Goal: Transaction & Acquisition: Subscribe to service/newsletter

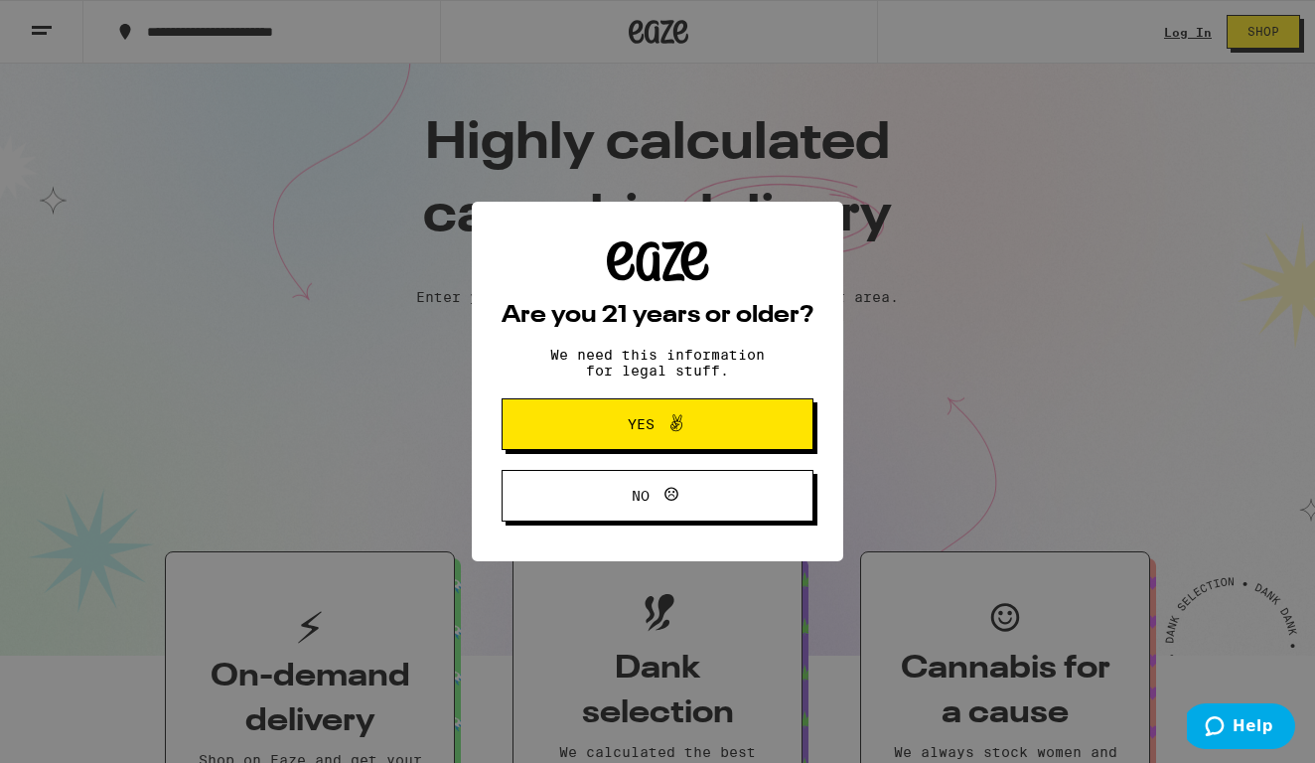
click at [647, 361] on div "Are you 21 years or older? We need this information for legal stuff. Yes No" at bounding box center [657, 381] width 1315 height 763
click at [644, 422] on span "Yes" at bounding box center [641, 424] width 27 height 14
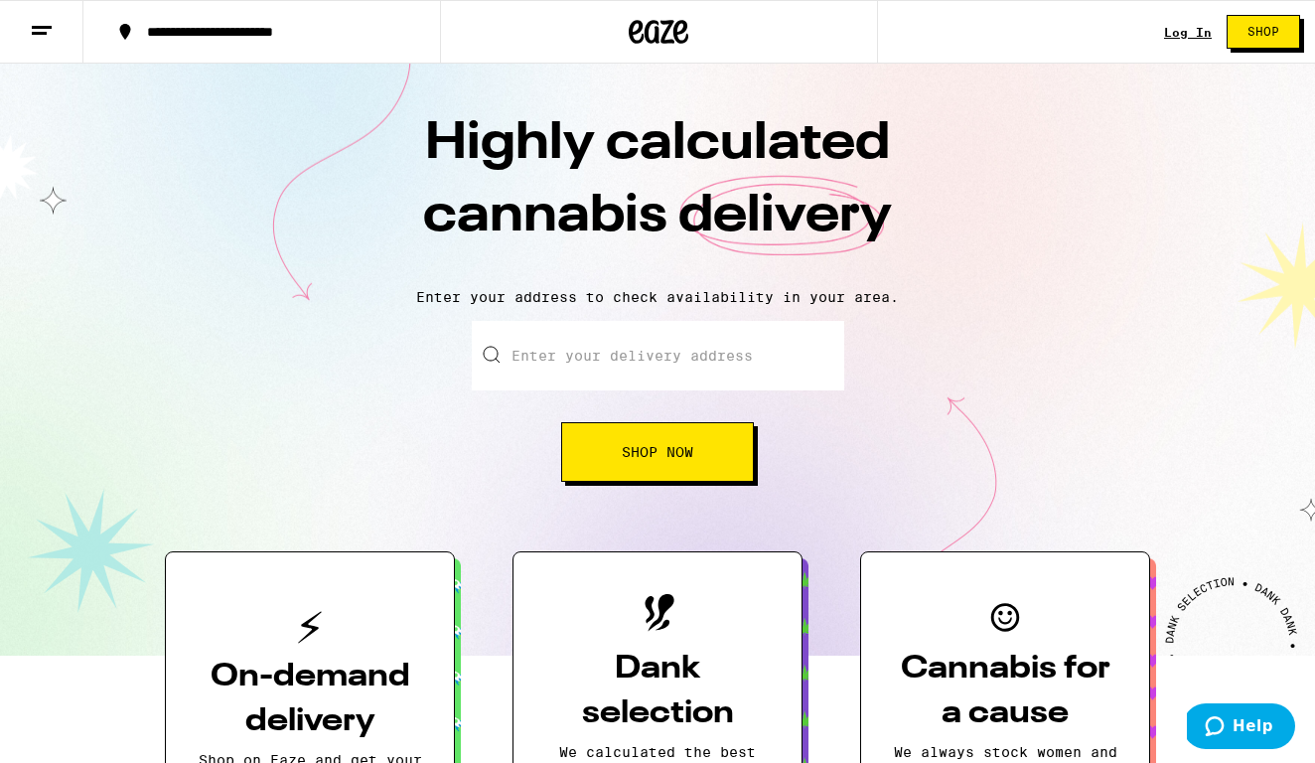
click at [643, 346] on input "Enter your delivery address" at bounding box center [658, 356] width 373 height 70
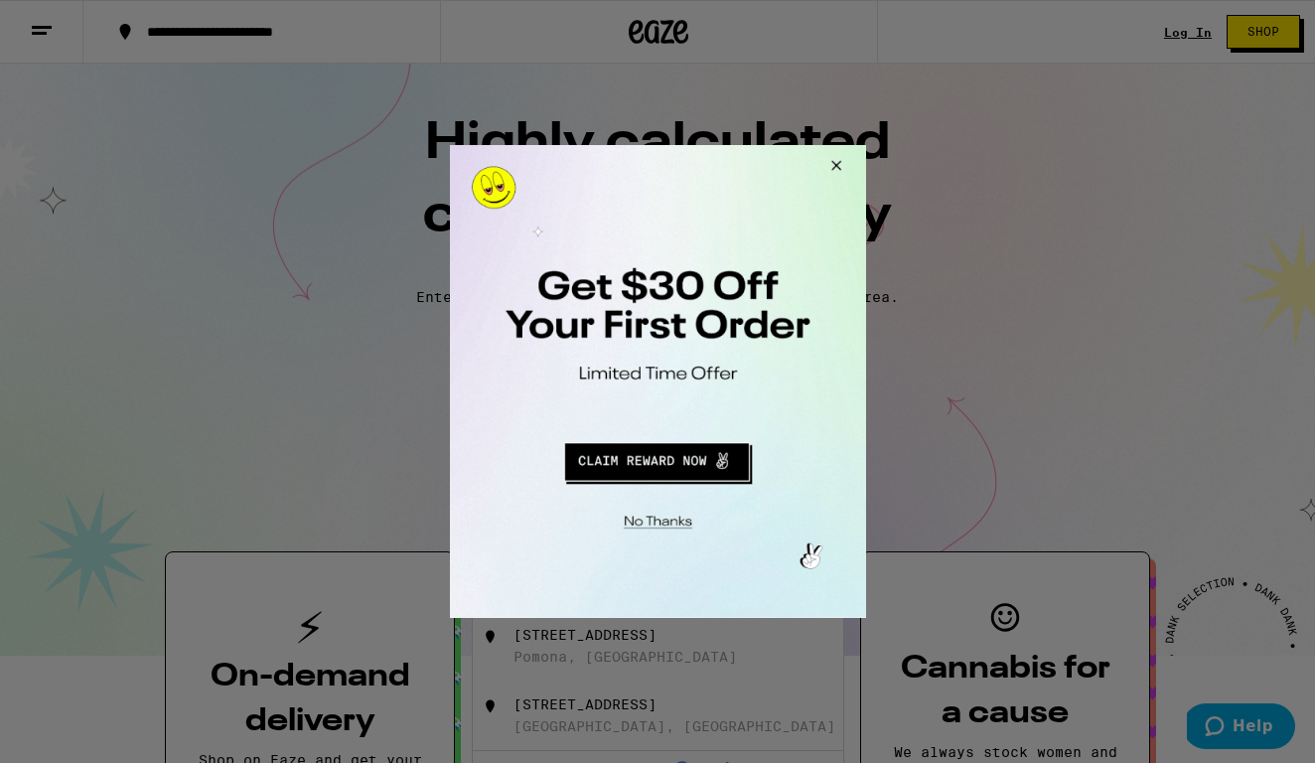
type input "1459 gr"
click at [684, 460] on button "Redirect to URL" at bounding box center [656, 459] width 346 height 48
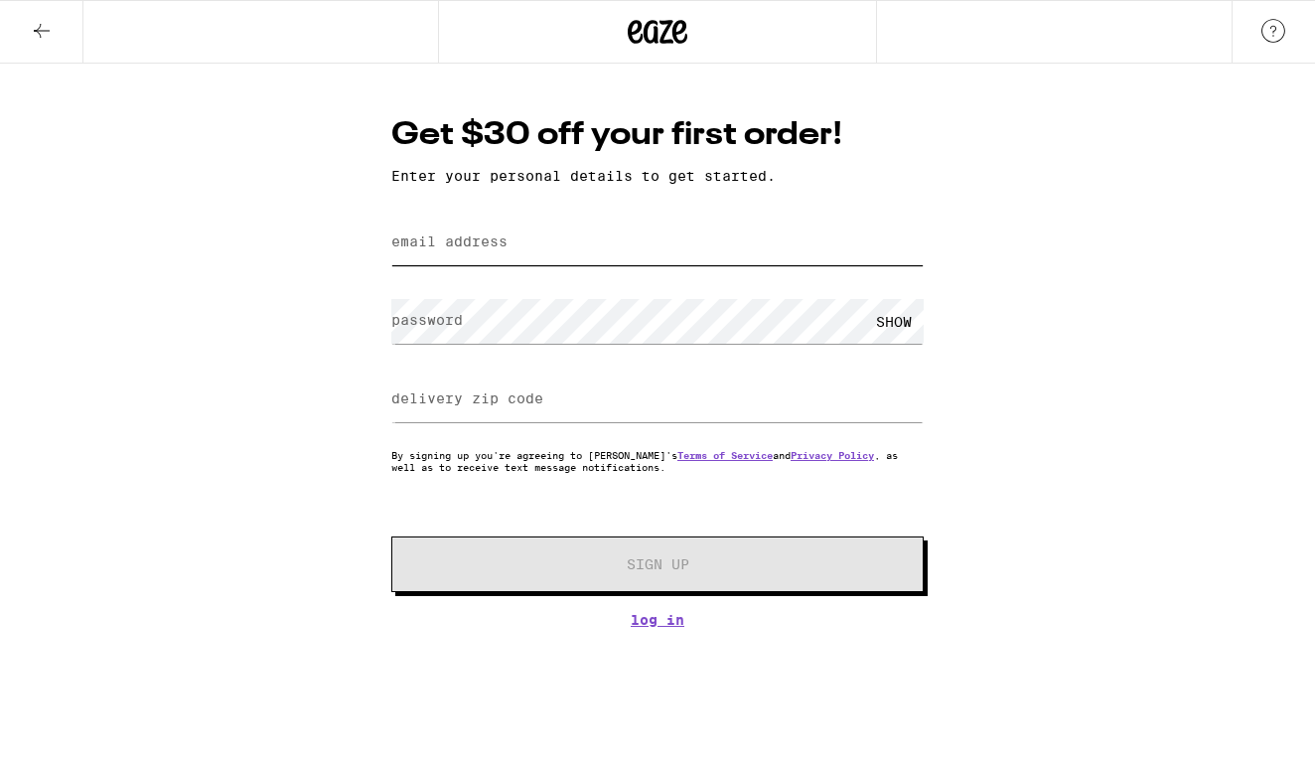
type input "frosts.godlike.2u@icloud.com"
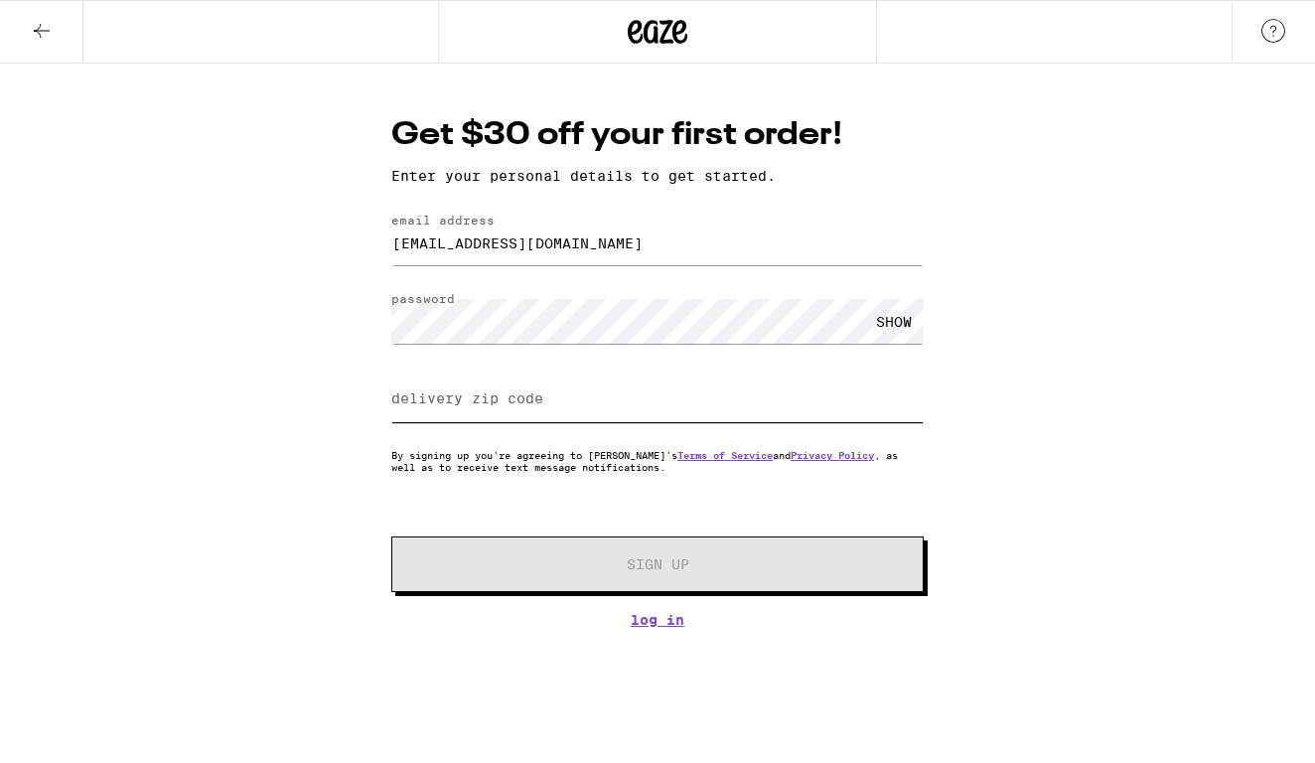
click at [653, 404] on input "delivery zip code" at bounding box center [657, 400] width 533 height 45
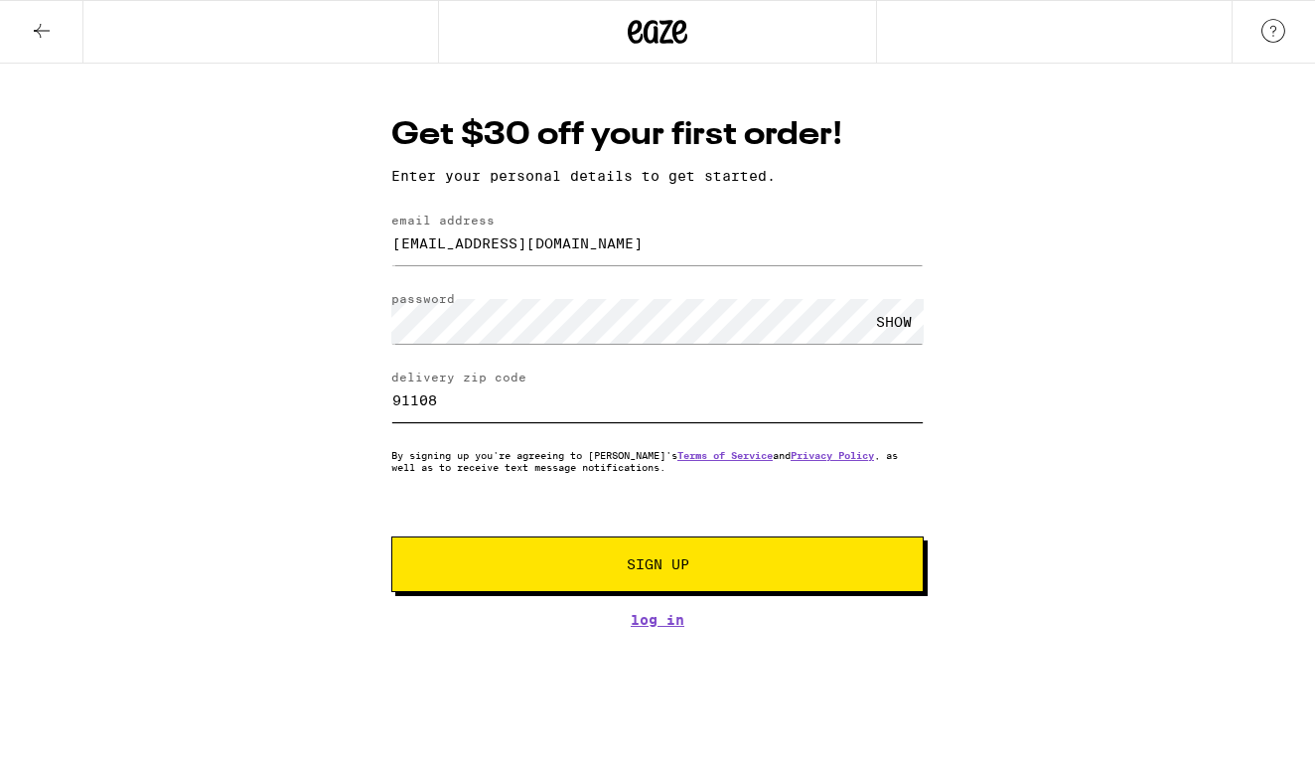
type input "91108"
click at [671, 570] on span "Sign Up" at bounding box center [658, 564] width 63 height 14
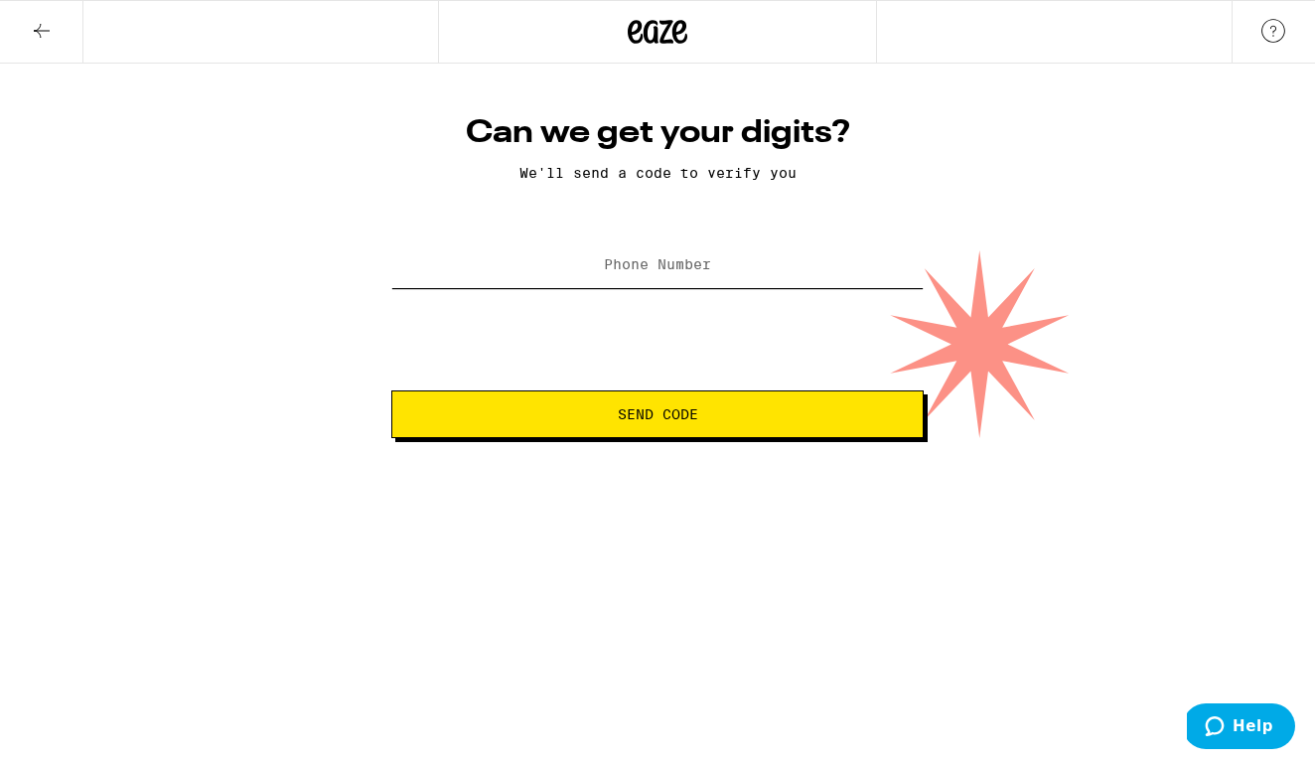
click at [650, 277] on input "Phone Number" at bounding box center [657, 265] width 533 height 45
type input "(646) 812-1981"
click at [658, 416] on button "Send Code" at bounding box center [657, 414] width 533 height 48
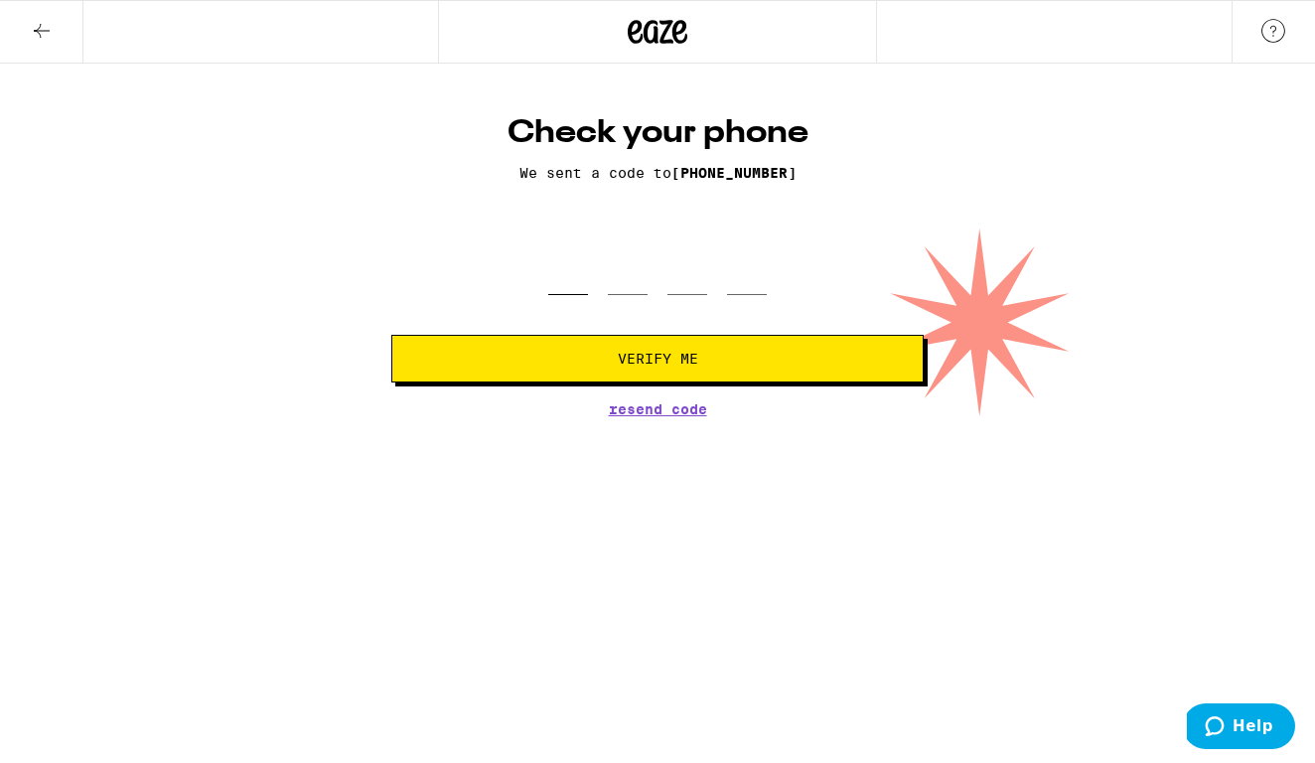
click at [565, 270] on input "tel" at bounding box center [568, 265] width 40 height 59
type input "2"
type input "7"
type input "4"
type input "1"
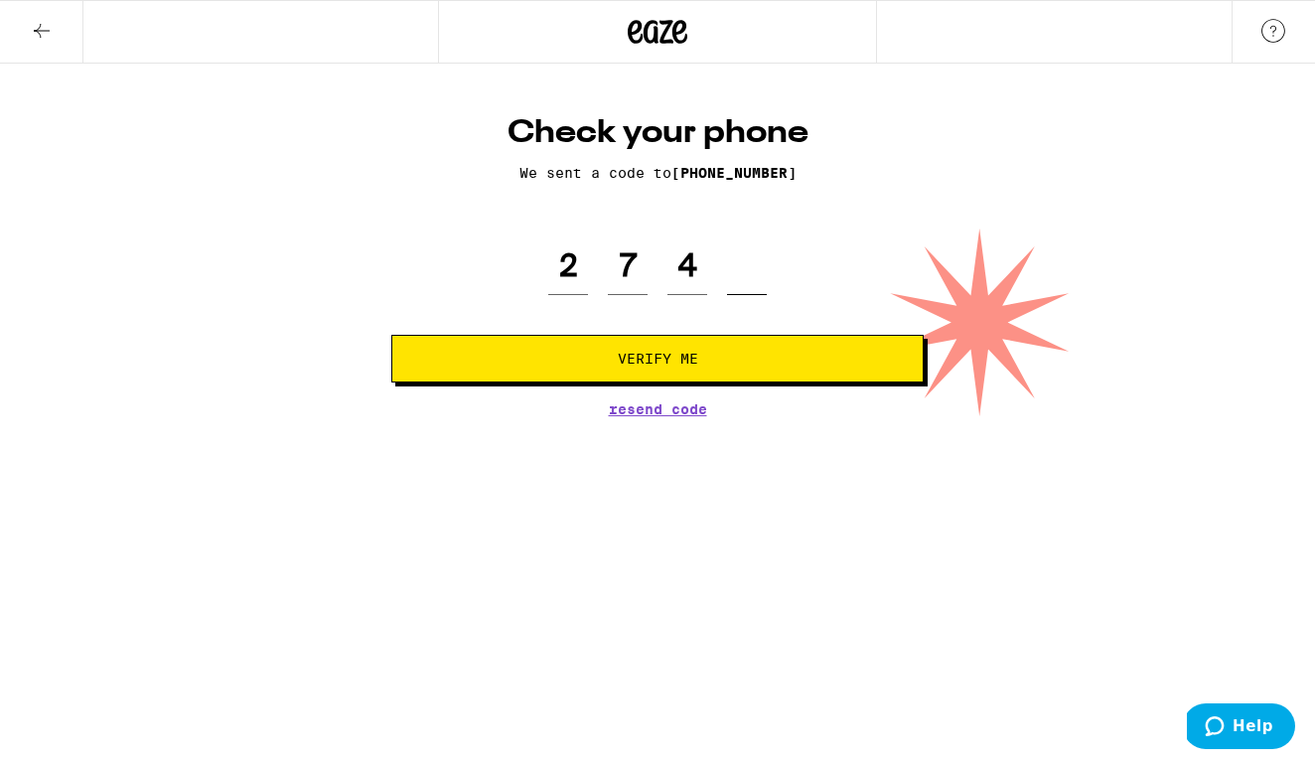
type input "2"
click at [784, 294] on div "2 7 4 2" at bounding box center [657, 265] width 533 height 59
click at [772, 382] on button "Verify Me" at bounding box center [657, 359] width 533 height 48
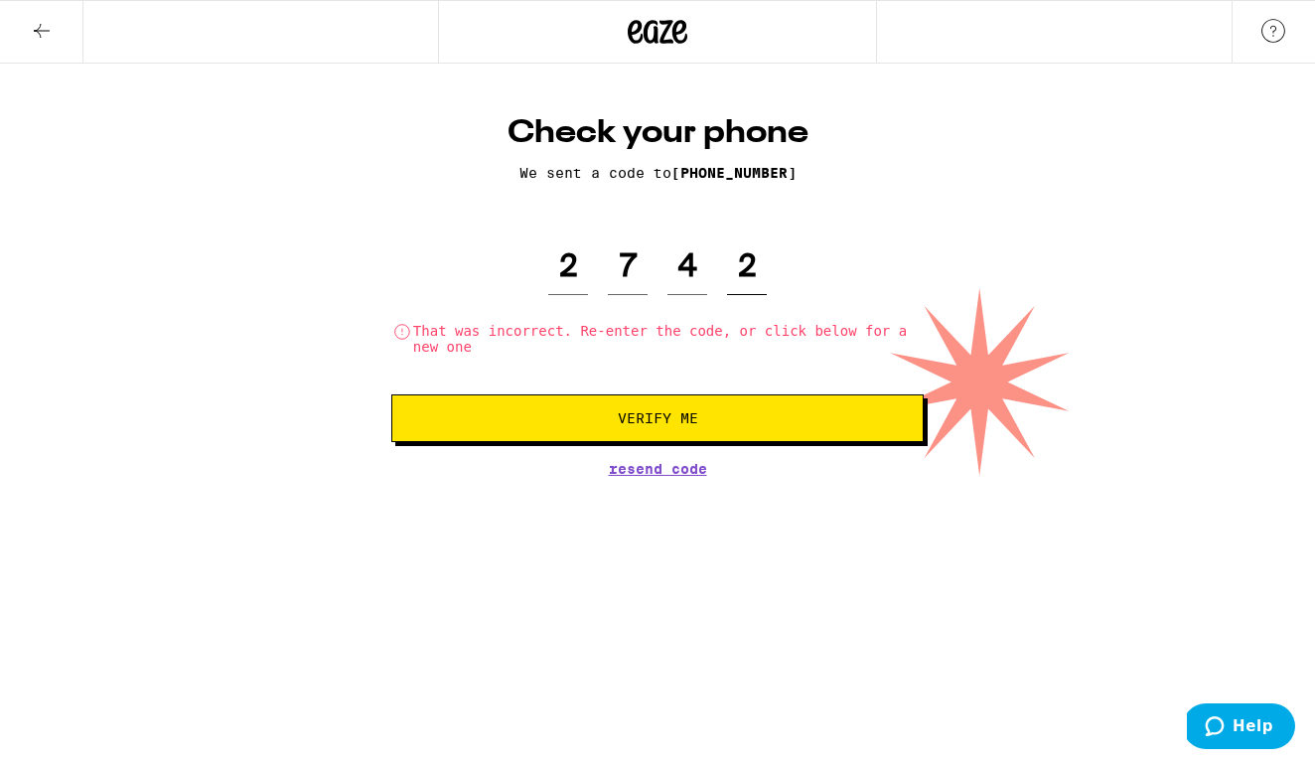
click at [753, 269] on input "2" at bounding box center [747, 265] width 40 height 59
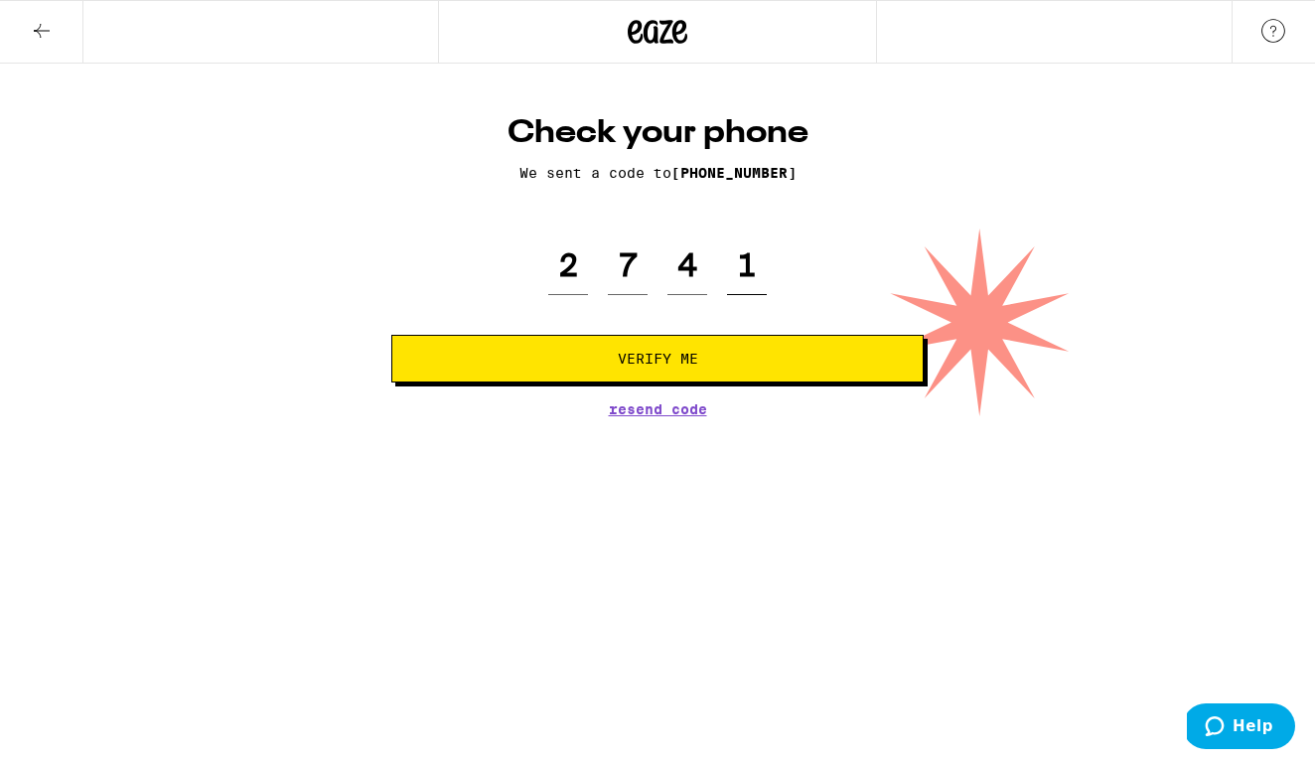
type input "1"
click at [658, 361] on button "Verify Me" at bounding box center [657, 359] width 533 height 48
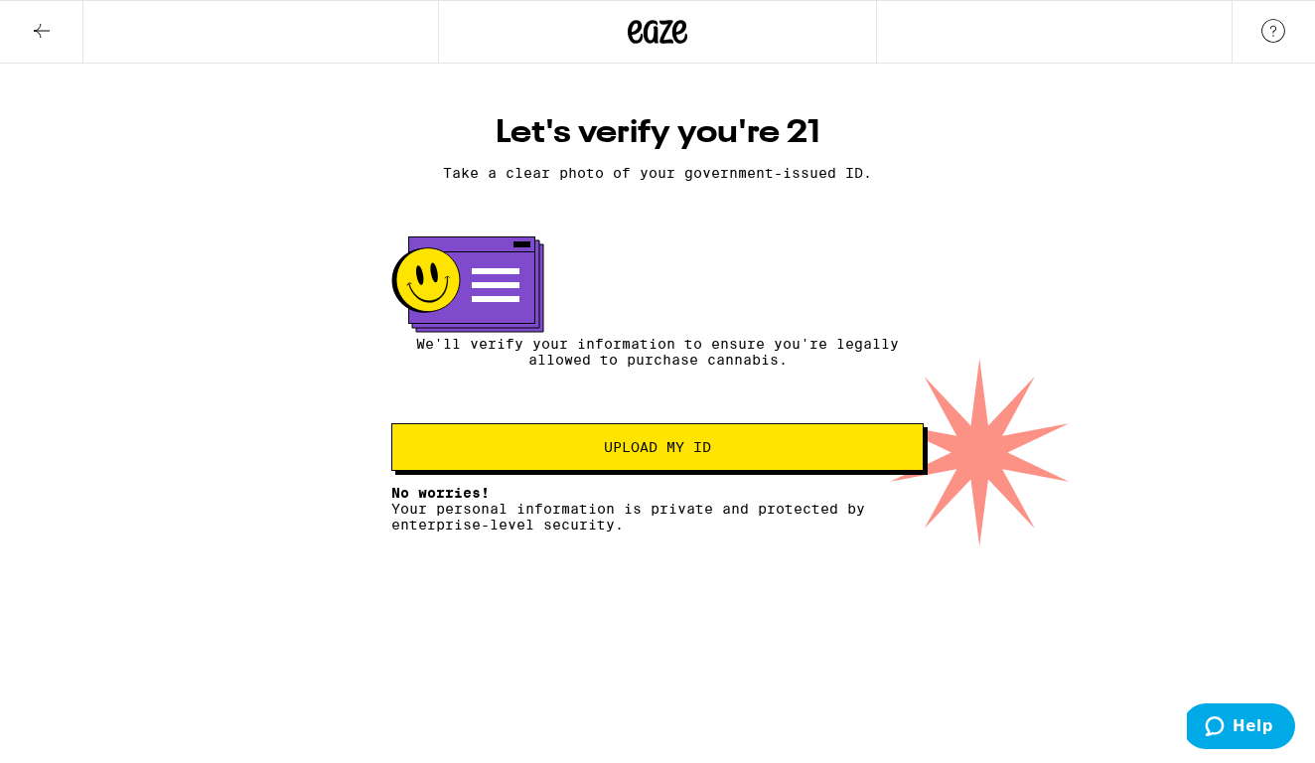
click at [699, 471] on button "Upload my ID" at bounding box center [657, 447] width 533 height 48
